Goal: Task Accomplishment & Management: Use online tool/utility

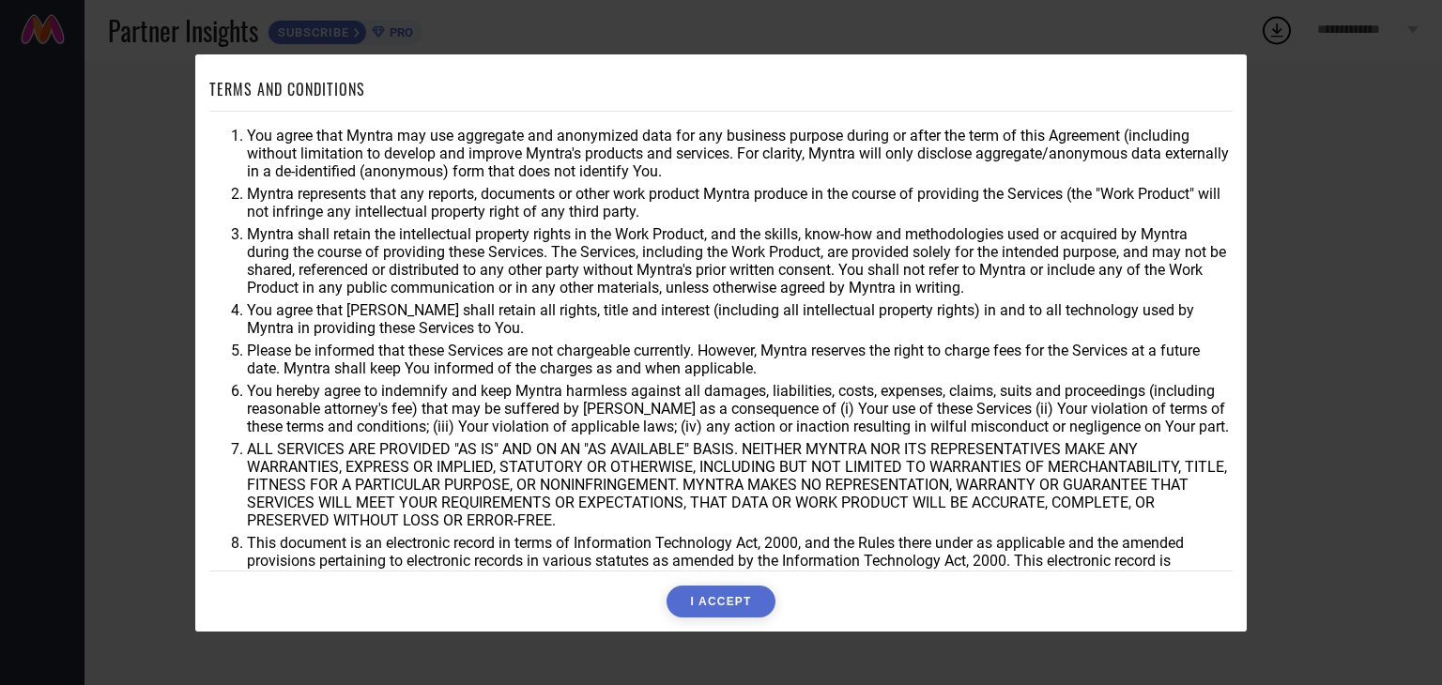
click at [721, 598] on button "I ACCEPT" at bounding box center [720, 602] width 108 height 32
